Goal: Information Seeking & Learning: Learn about a topic

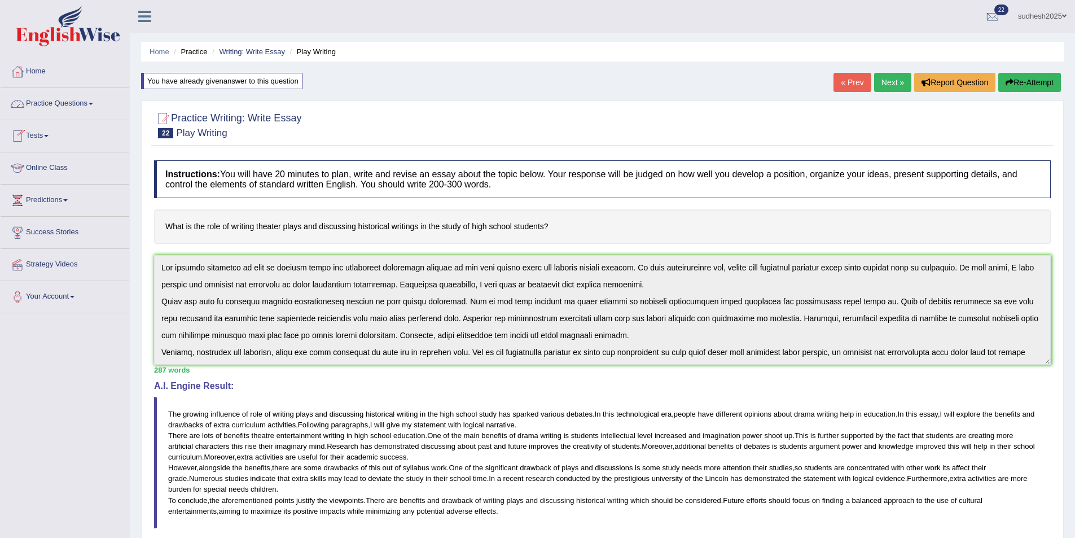
click at [54, 138] on link "Tests" at bounding box center [65, 134] width 129 height 28
click at [49, 136] on span at bounding box center [46, 136] width 5 height 2
click at [81, 108] on link "Practice Questions" at bounding box center [65, 102] width 129 height 28
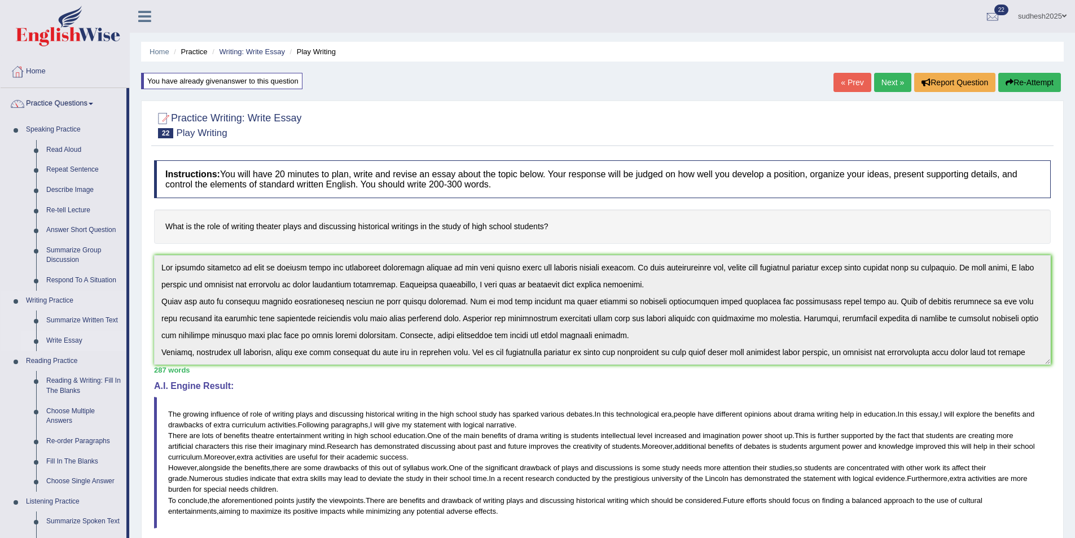
click at [76, 339] on link "Write Essay" at bounding box center [83, 341] width 85 height 20
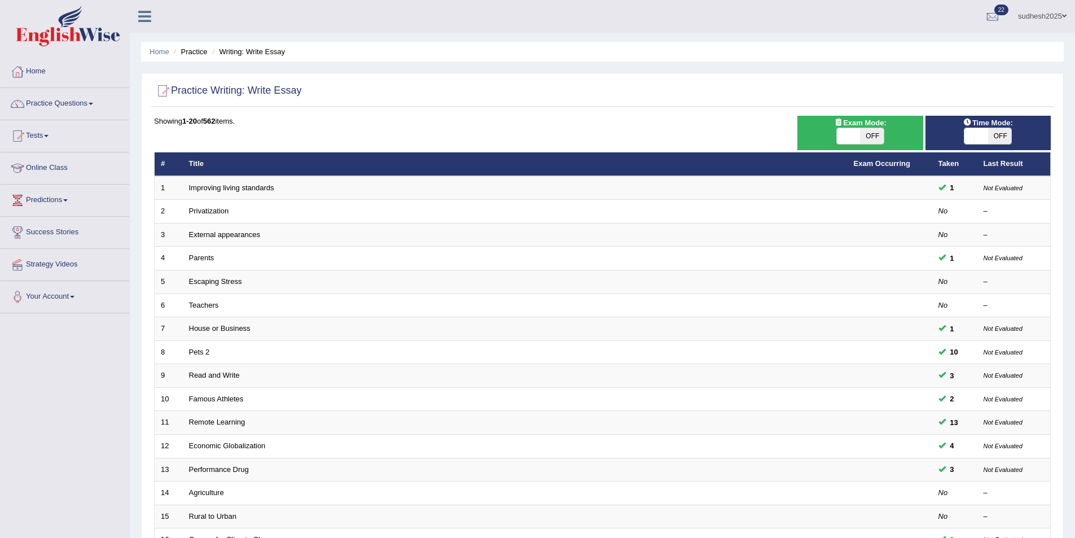
click at [332, 91] on div at bounding box center [602, 91] width 897 height 23
click at [280, 51] on li "Writing: Write Essay" at bounding box center [247, 51] width 76 height 11
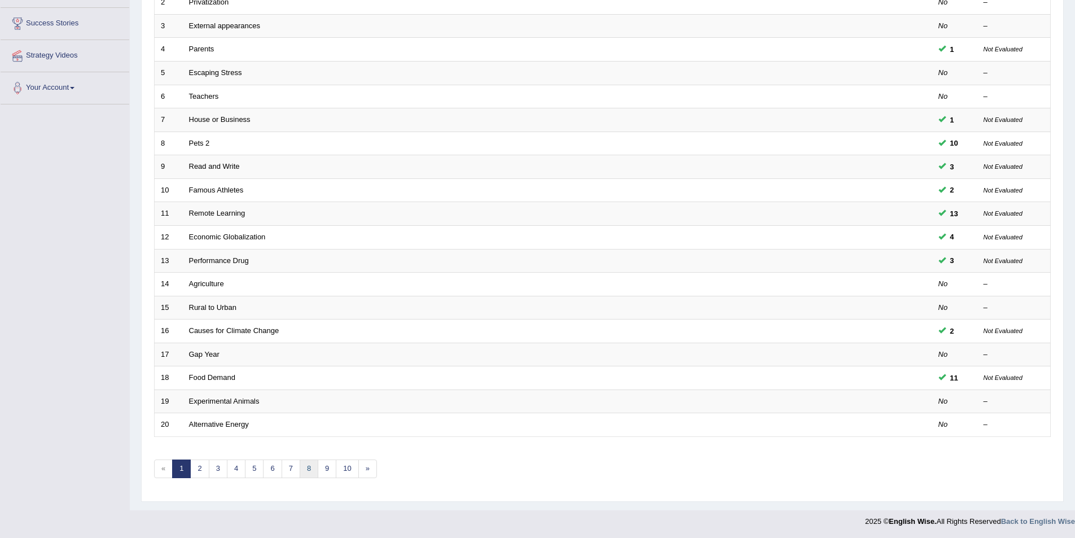
scroll to position [209, 0]
click at [204, 471] on link "2" at bounding box center [199, 468] width 19 height 19
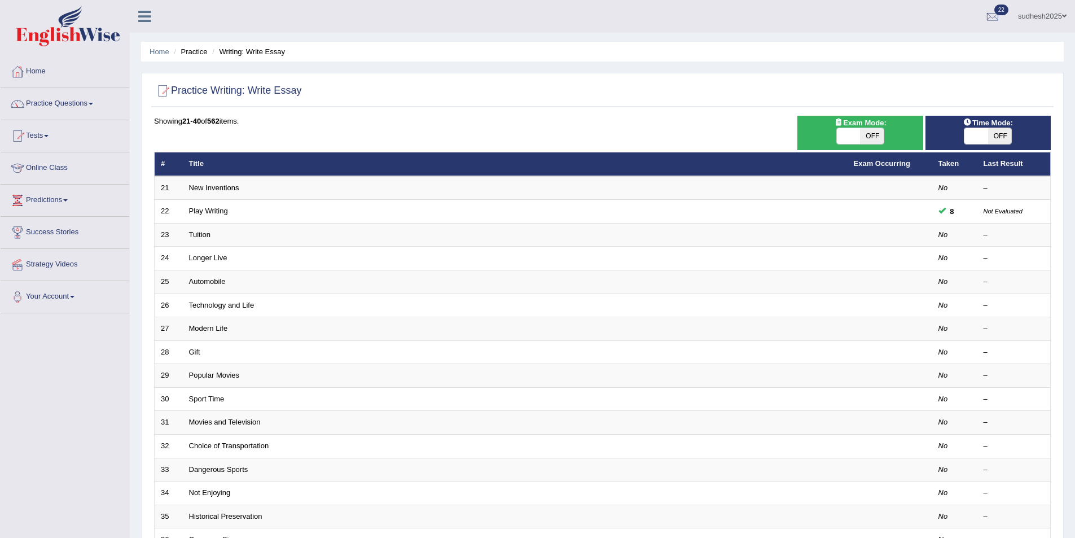
click at [202, 91] on h2 "Practice Writing: Write Essay" at bounding box center [227, 90] width 147 height 17
click at [307, 107] on div "Practice Writing: Write Essay" at bounding box center [602, 93] width 903 height 28
click at [297, 50] on ul "Home Practice Writing: Write Essay" at bounding box center [602, 52] width 923 height 20
